Goal: Find specific page/section: Find specific page/section

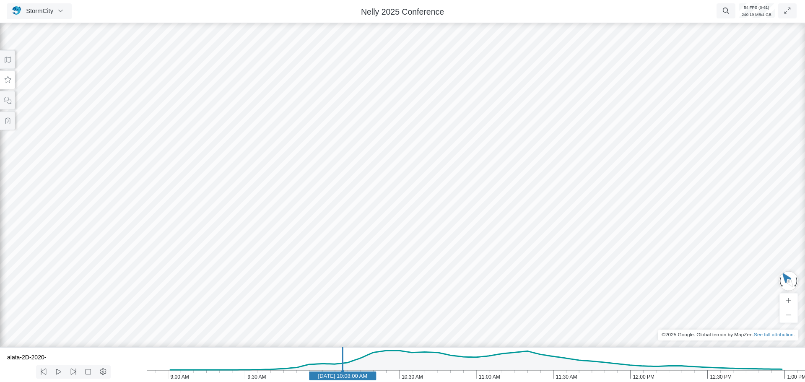
click at [11, 80] on button at bounding box center [7, 79] width 15 height 19
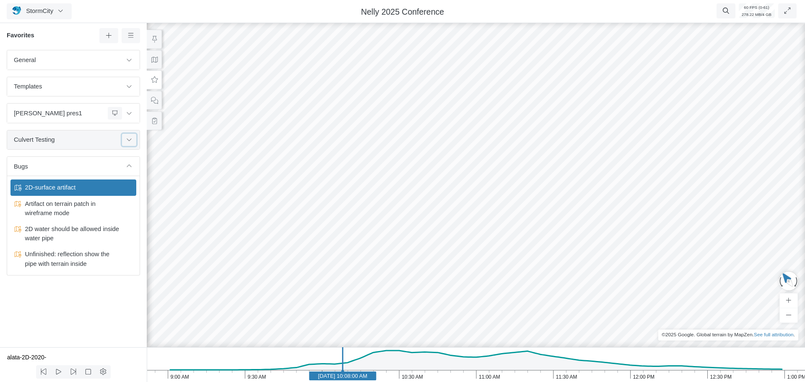
click at [127, 141] on icon at bounding box center [129, 139] width 7 height 5
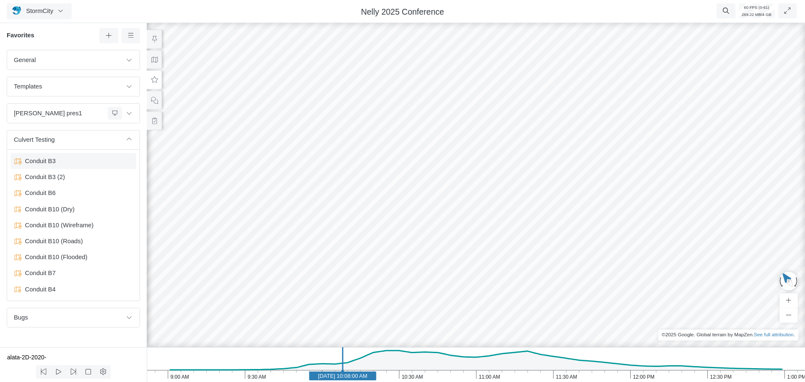
click at [43, 164] on span "Conduit B3" at bounding box center [74, 160] width 105 height 9
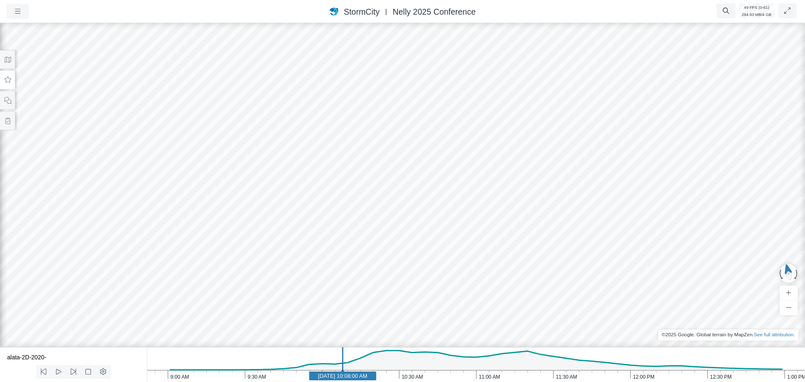
drag, startPoint x: 609, startPoint y: 183, endPoint x: 559, endPoint y: 181, distance: 49.5
drag, startPoint x: 570, startPoint y: 183, endPoint x: 388, endPoint y: 239, distance: 190.2
click at [386, 239] on div at bounding box center [402, 201] width 805 height 361
drag, startPoint x: 468, startPoint y: 236, endPoint x: 363, endPoint y: 246, distance: 105.4
drag, startPoint x: 631, startPoint y: 256, endPoint x: 115, endPoint y: 217, distance: 517.3
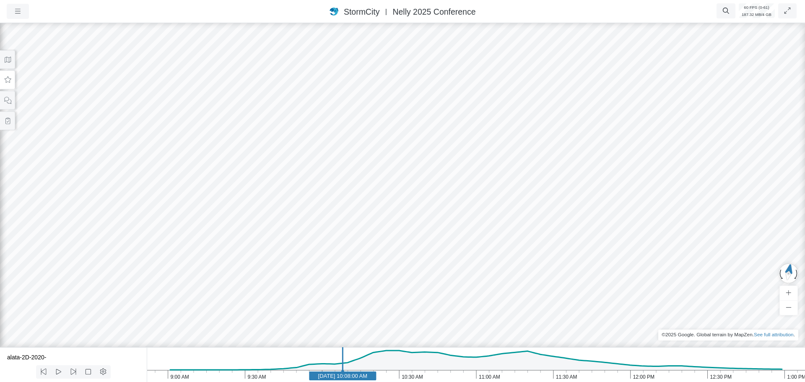
click at [110, 220] on div at bounding box center [402, 201] width 805 height 361
drag, startPoint x: 572, startPoint y: 166, endPoint x: 280, endPoint y: 174, distance: 292.0
drag, startPoint x: 643, startPoint y: 257, endPoint x: 185, endPoint y: 48, distance: 504.4
click at [185, 48] on div at bounding box center [402, 201] width 805 height 361
drag, startPoint x: 338, startPoint y: 128, endPoint x: 287, endPoint y: 114, distance: 52.3
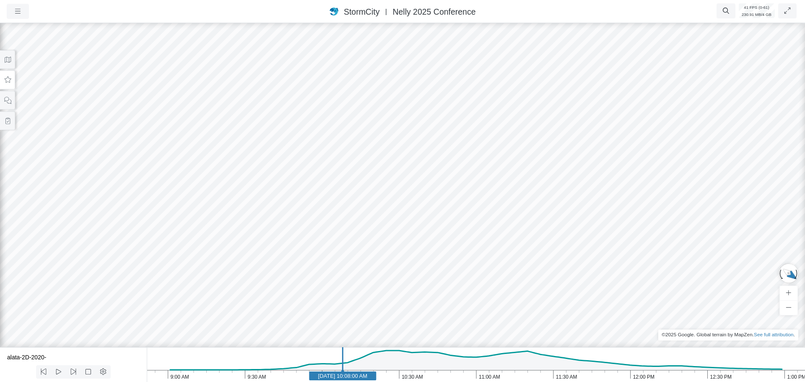
drag, startPoint x: 361, startPoint y: 220, endPoint x: 286, endPoint y: 136, distance: 112.8
click at [270, 122] on div at bounding box center [402, 201] width 805 height 361
drag, startPoint x: 306, startPoint y: 134, endPoint x: 307, endPoint y: 138, distance: 4.3
drag, startPoint x: 284, startPoint y: 124, endPoint x: 286, endPoint y: 178, distance: 54.2
click at [286, 178] on div at bounding box center [402, 201] width 805 height 361
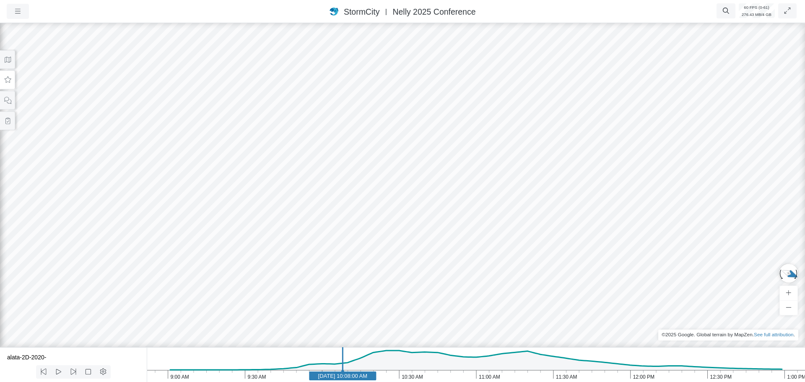
drag, startPoint x: 289, startPoint y: 168, endPoint x: 329, endPoint y: 173, distance: 40.6
